Goal: Information Seeking & Learning: Learn about a topic

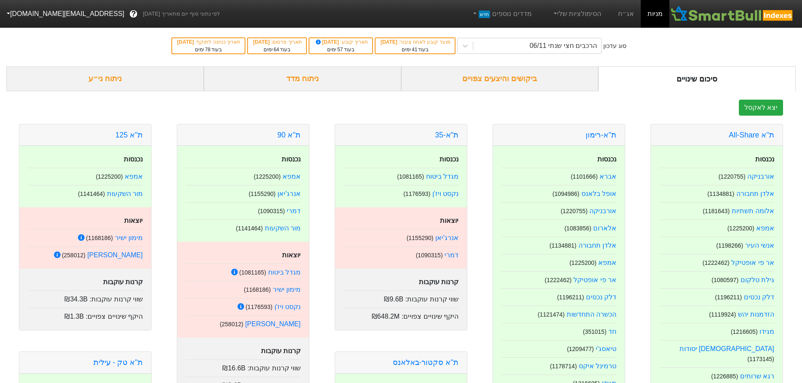
click at [102, 80] on div "ניתוח ני״ע" at bounding box center [104, 79] width 197 height 25
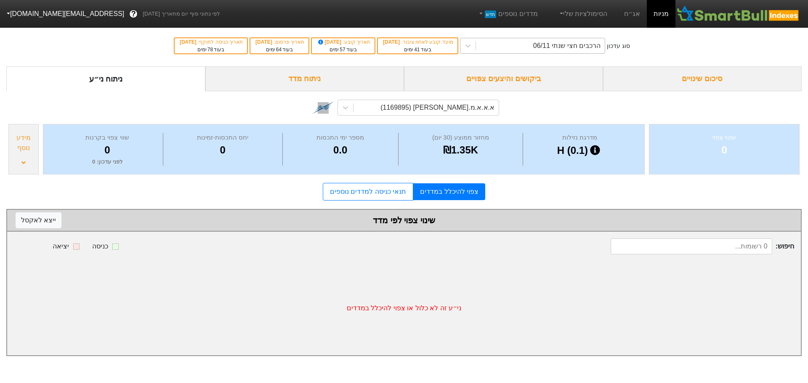
click at [562, 50] on div "הרכבים חצי שנתי 06/11" at bounding box center [566, 46] width 67 height 10
click at [378, 93] on div "א.א.א.מ.[PERSON_NAME] (1169895)" at bounding box center [404, 106] width 796 height 31
click at [390, 111] on div "א.א.א.מ.[PERSON_NAME] (1169895)" at bounding box center [426, 107] width 145 height 15
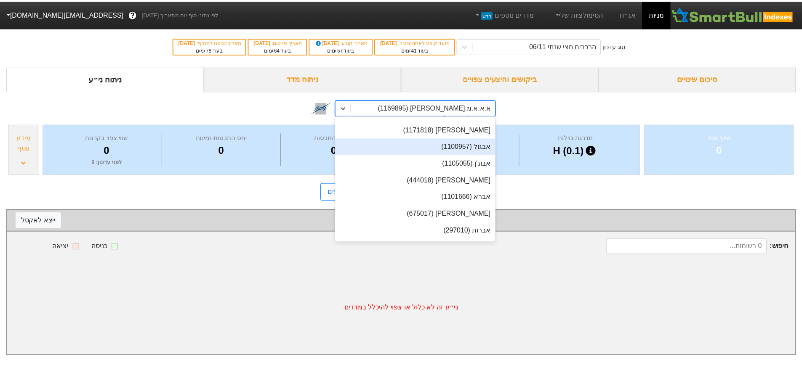
scroll to position [42, 0]
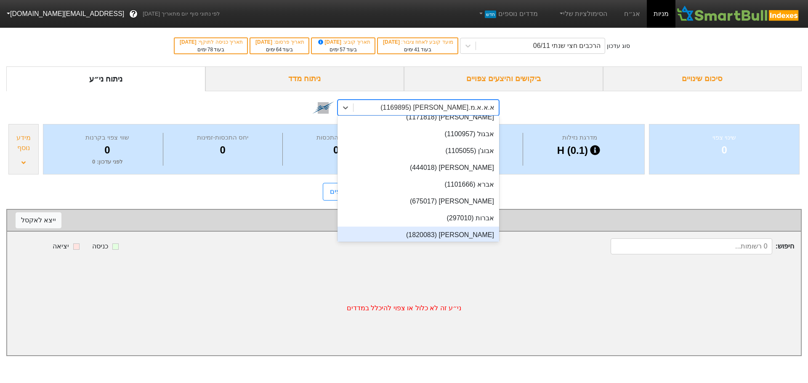
click at [425, 227] on div "אדגר (1820083)" at bounding box center [419, 235] width 162 height 17
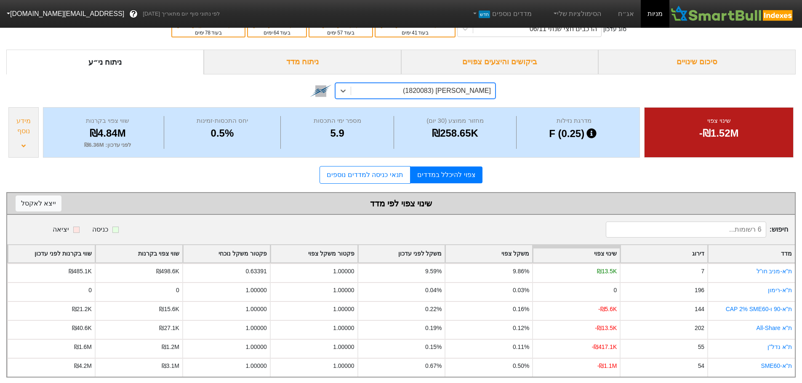
scroll to position [26, 0]
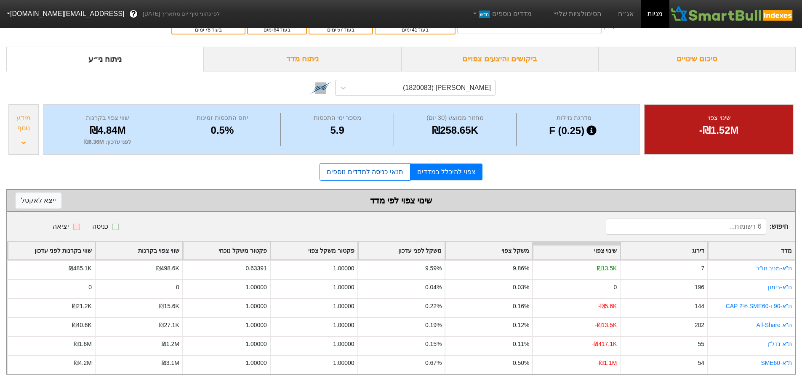
click at [382, 163] on link "תנאי כניסה למדדים נוספים" at bounding box center [365, 172] width 91 height 18
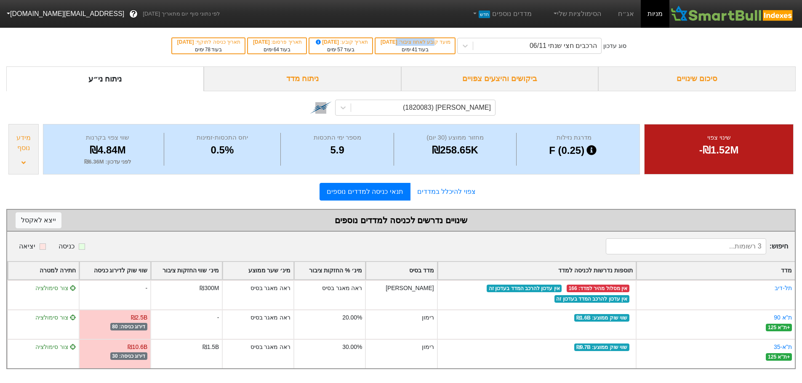
drag, startPoint x: 447, startPoint y: 41, endPoint x: 391, endPoint y: 39, distance: 56.0
click at [391, 39] on div "מועד קובע לאחוז ציבור : 30/09/2025" at bounding box center [415, 42] width 71 height 8
click at [391, 48] on div "בעוד 41 ימים" at bounding box center [415, 50] width 71 height 8
